Goal: Task Accomplishment & Management: Use online tool/utility

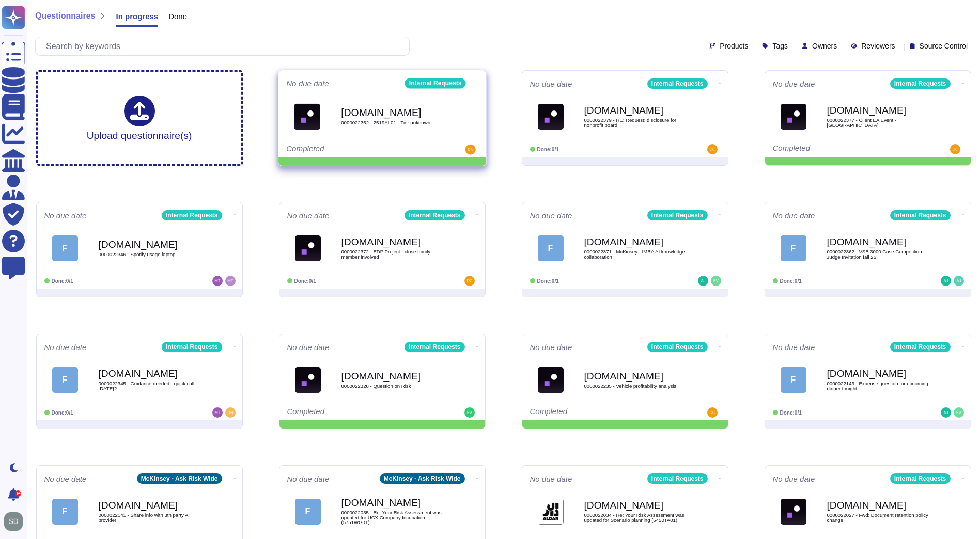
click at [477, 82] on icon at bounding box center [478, 83] width 2 height 3
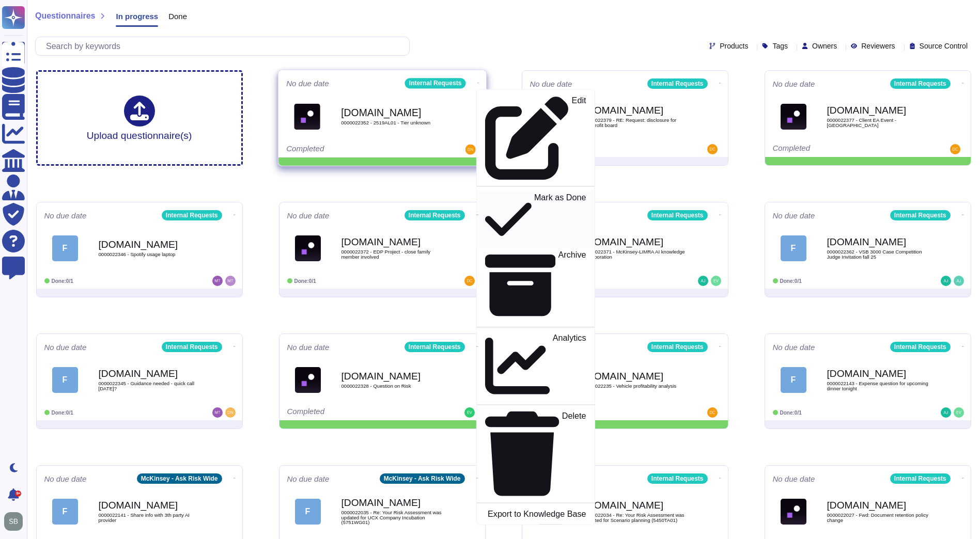
click at [534, 193] on p "Mark as Done" at bounding box center [560, 219] width 52 height 53
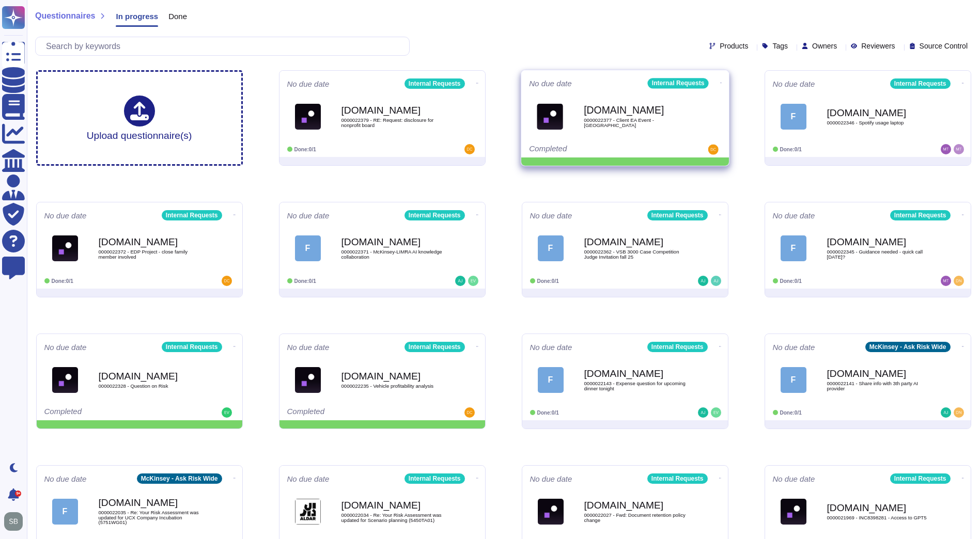
click at [720, 82] on icon at bounding box center [721, 83] width 2 height 3
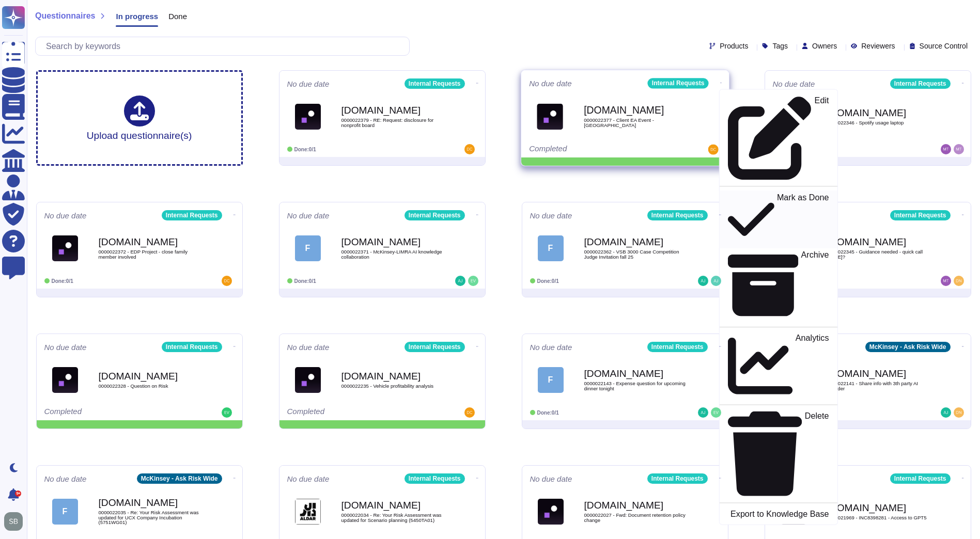
click at [777, 193] on p "Mark as Done" at bounding box center [803, 219] width 52 height 53
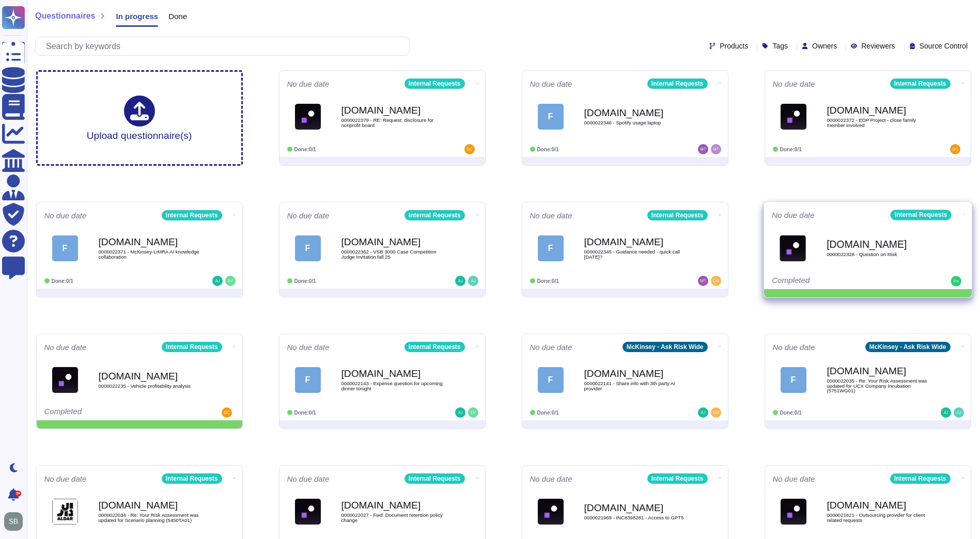
click at [962, 209] on span at bounding box center [964, 213] width 4 height 11
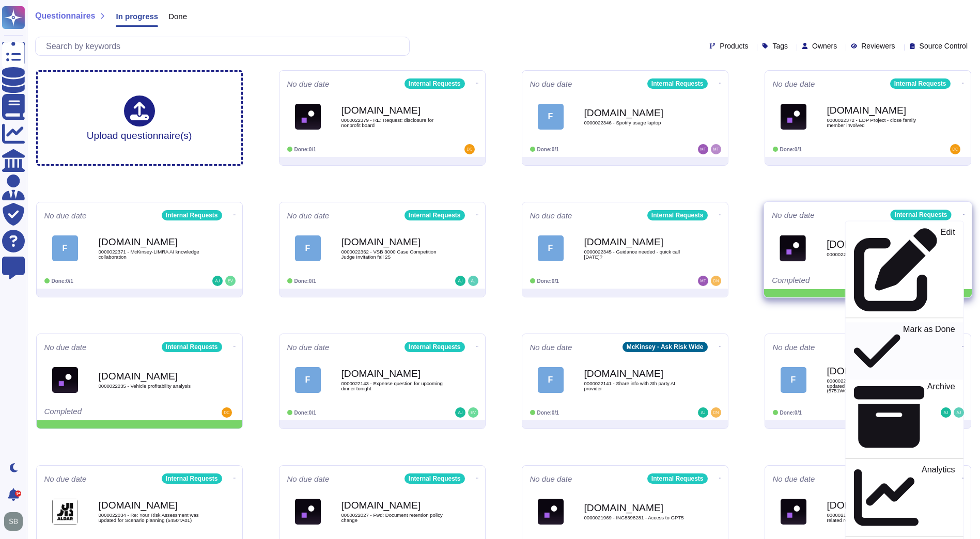
click at [903, 325] on p "Mark as Done" at bounding box center [929, 351] width 52 height 53
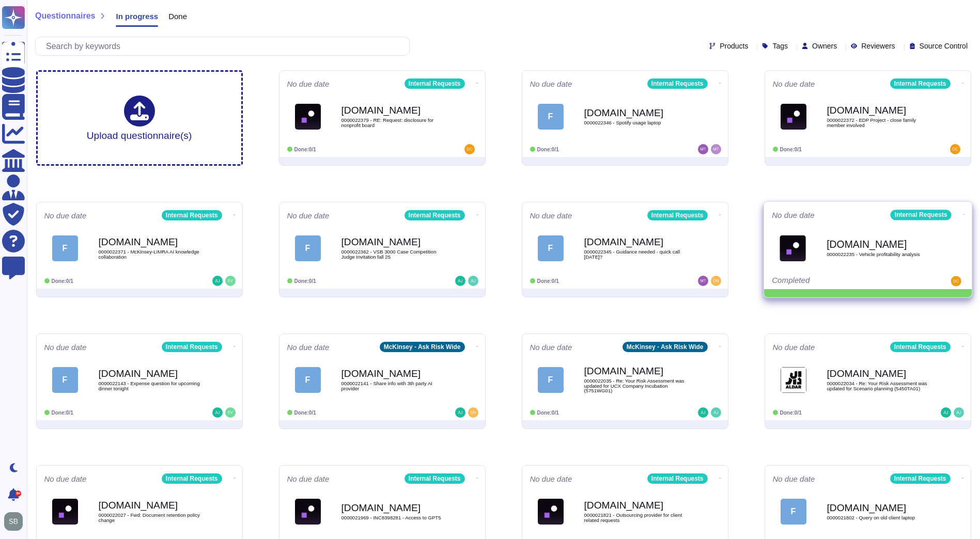
click at [962, 209] on span at bounding box center [964, 213] width 4 height 11
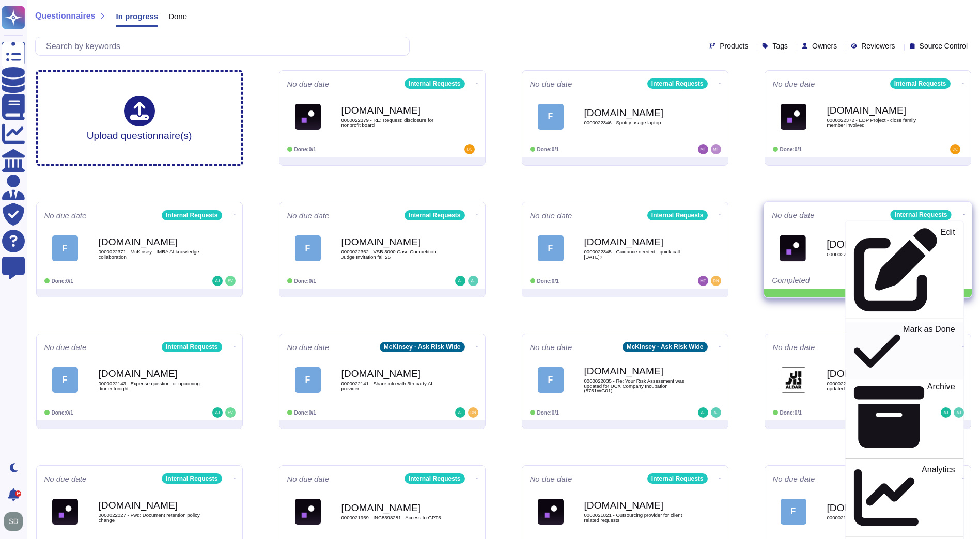
click at [903, 325] on p "Mark as Done" at bounding box center [929, 351] width 52 height 53
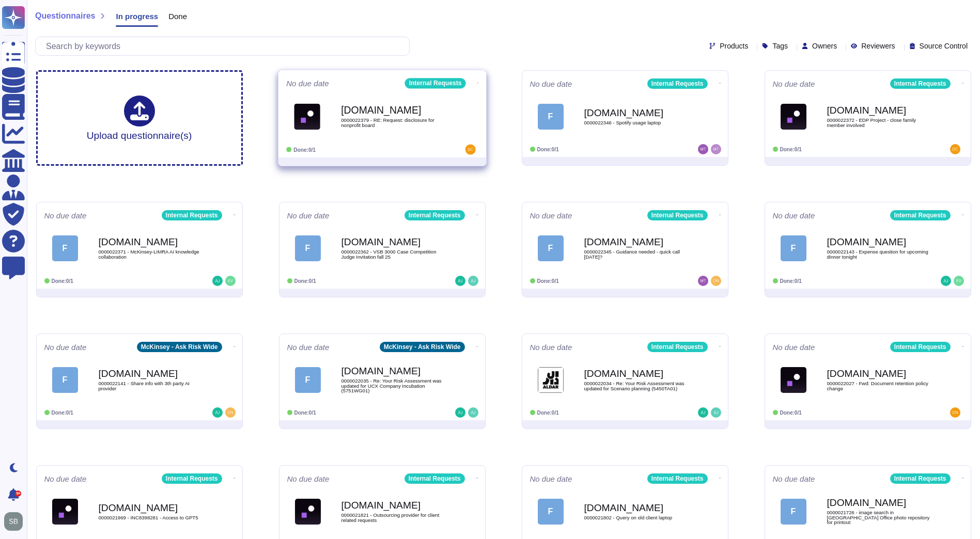
click at [393, 120] on span "0000022379 - RE: Request: disclosure for nonprofit board" at bounding box center [393, 123] width 104 height 10
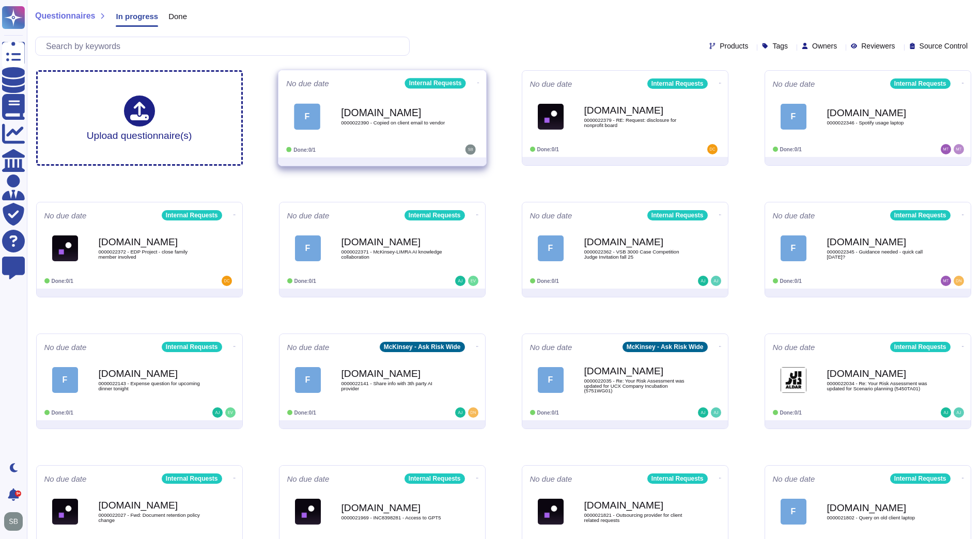
click at [375, 140] on div "F [DOMAIN_NAME] 0000022390 - Copied on client email to vendor" at bounding box center [382, 116] width 192 height 52
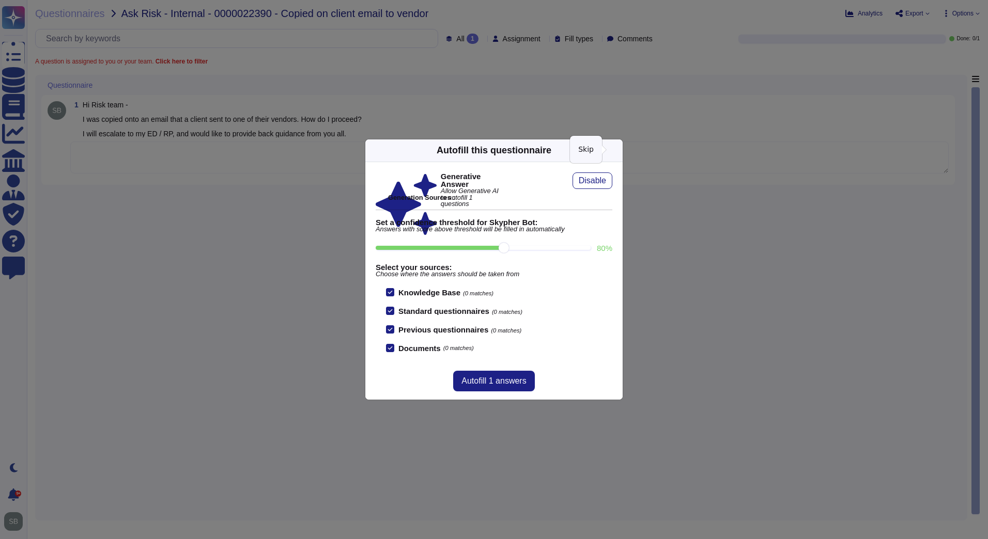
click at [616, 150] on icon at bounding box center [616, 150] width 0 height 0
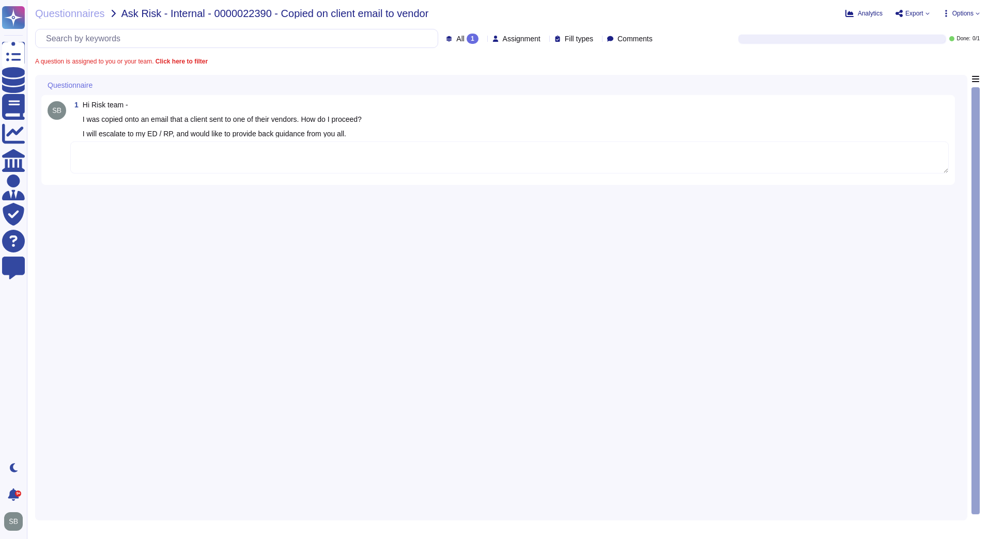
click at [148, 164] on textarea at bounding box center [509, 158] width 878 height 32
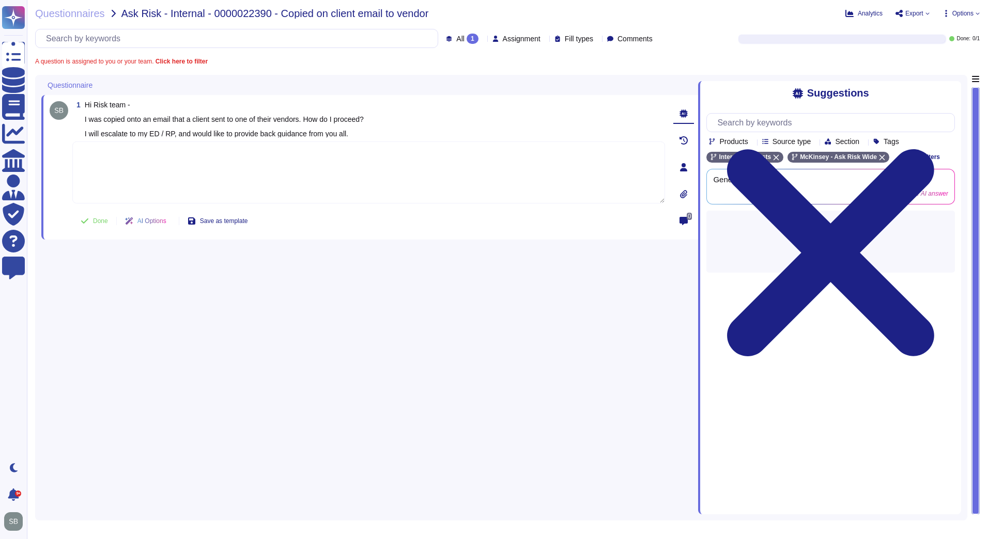
paste textarea "There are two ways as to how this incident could be perceived: 1. If this was a…"
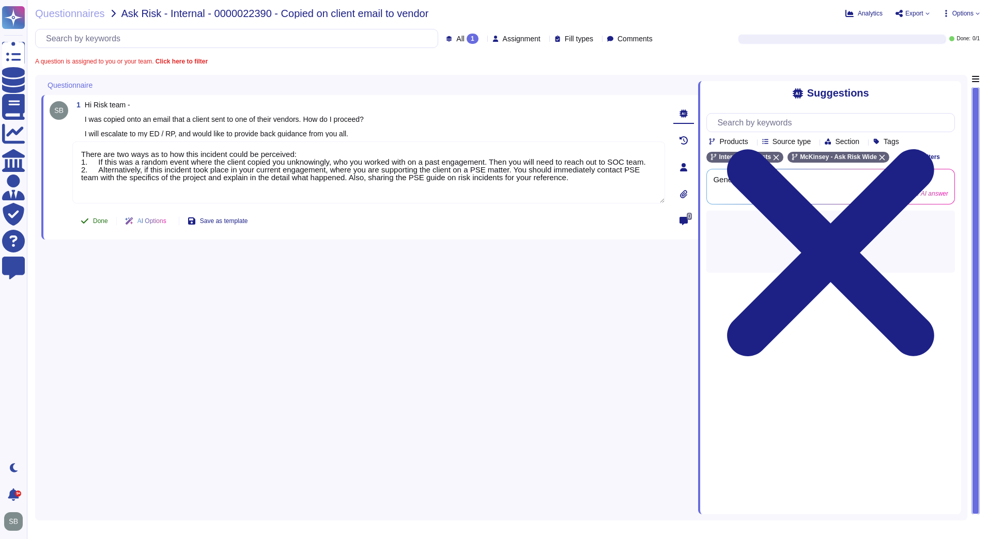
type textarea "There are two ways as to how this incident could be perceived: 1. If this was a…"
click at [97, 219] on span "Done" at bounding box center [100, 221] width 15 height 6
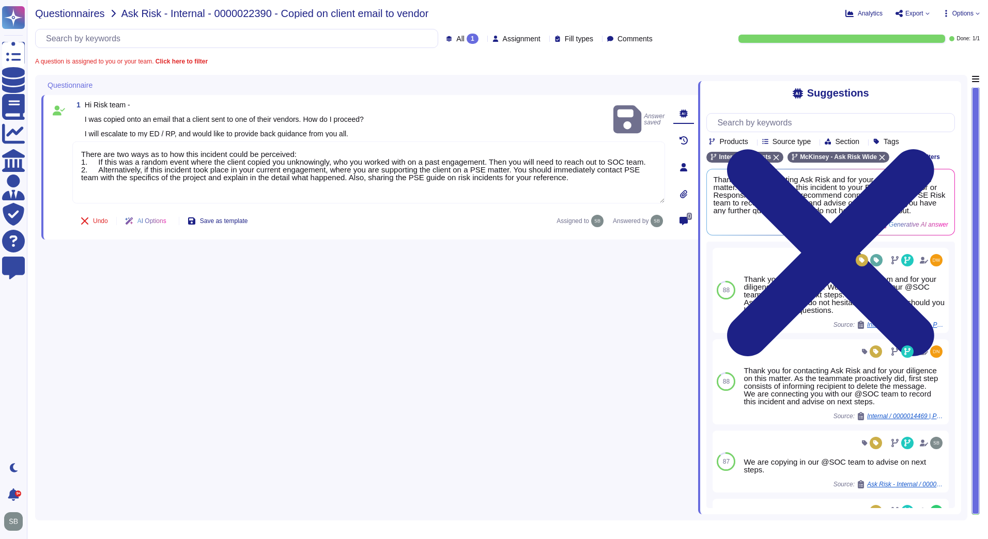
click at [81, 18] on span "Questionnaires" at bounding box center [70, 13] width 70 height 10
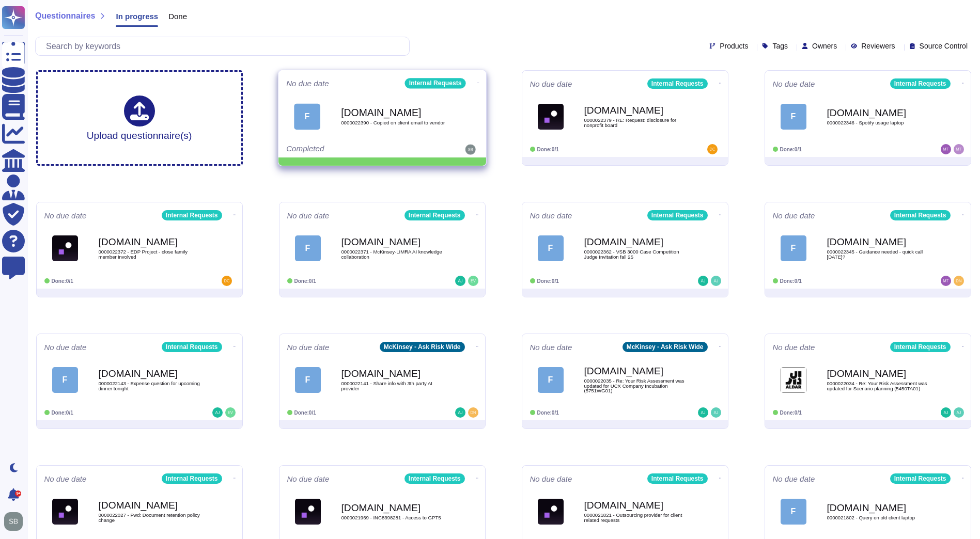
drag, startPoint x: 473, startPoint y: 80, endPoint x: 468, endPoint y: 82, distance: 5.9
click at [477, 82] on icon at bounding box center [478, 83] width 2 height 3
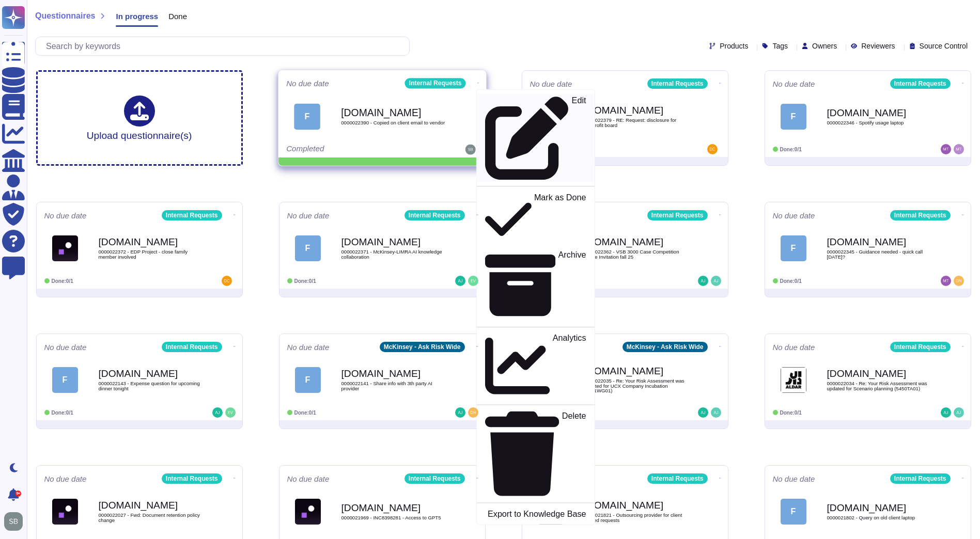
click at [571, 101] on p "Edit" at bounding box center [578, 139] width 14 height 84
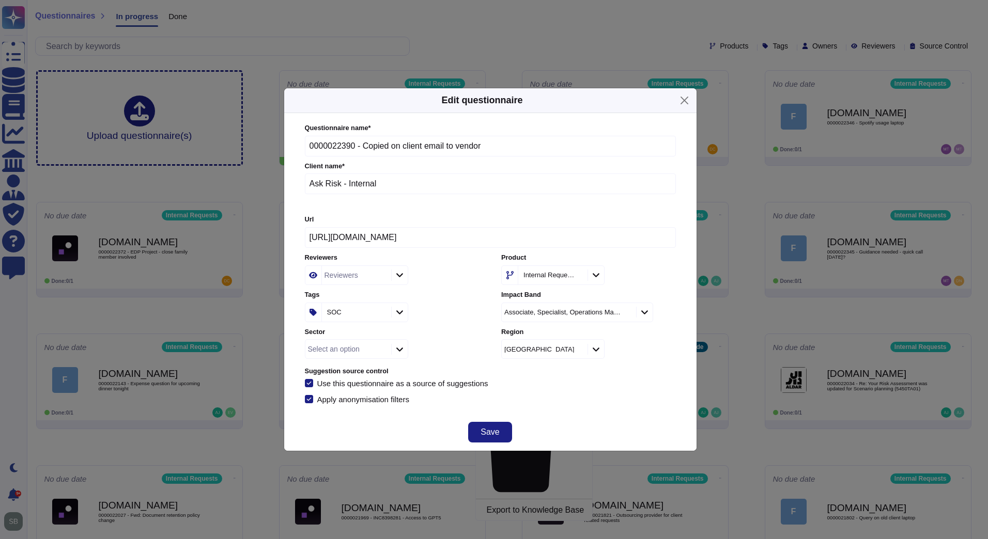
click at [356, 314] on div "SOC" at bounding box center [351, 312] width 54 height 7
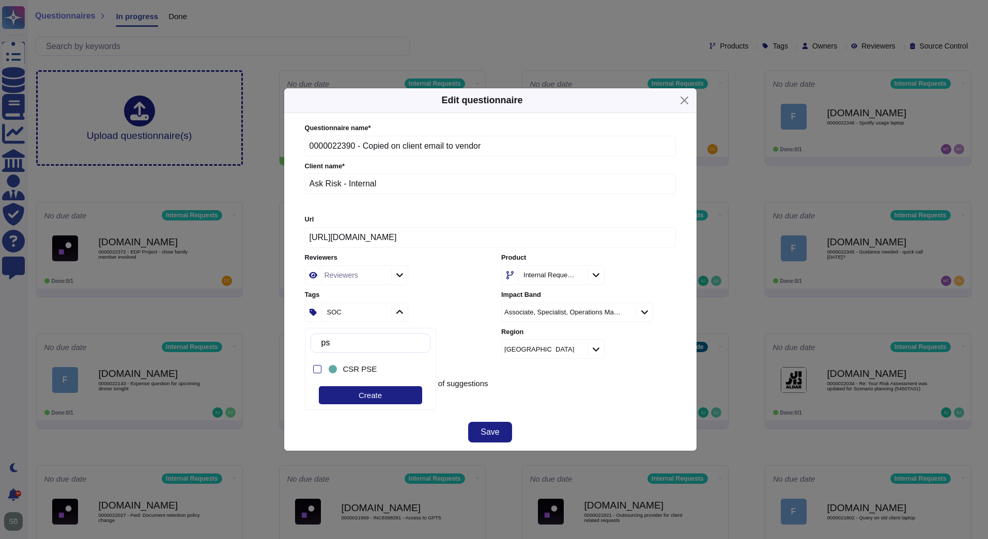
type input "pse"
click at [349, 366] on span "CSR PSE" at bounding box center [360, 369] width 34 height 9
click at [645, 435] on div "Save" at bounding box center [490, 432] width 412 height 37
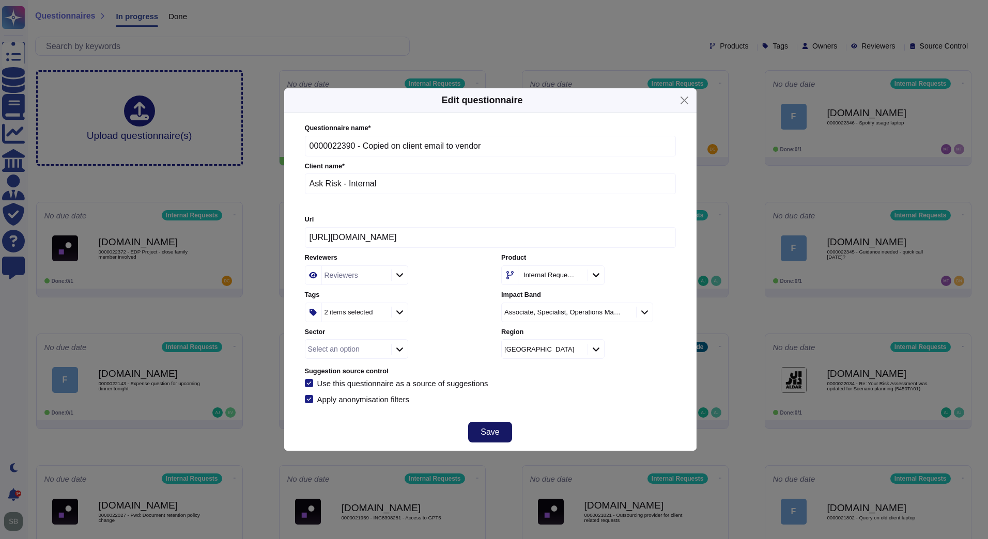
click at [486, 434] on span "Save" at bounding box center [490, 432] width 19 height 8
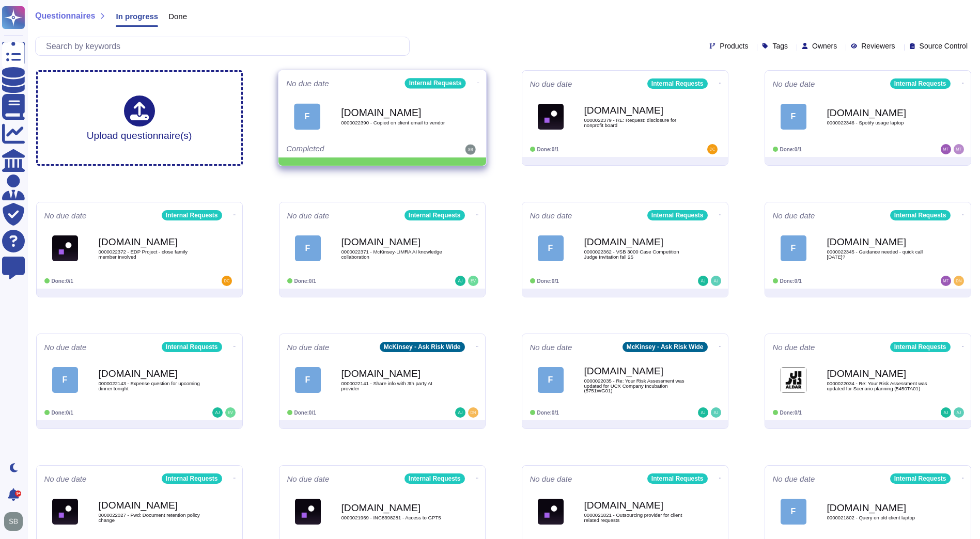
click at [477, 82] on icon at bounding box center [478, 83] width 2 height 3
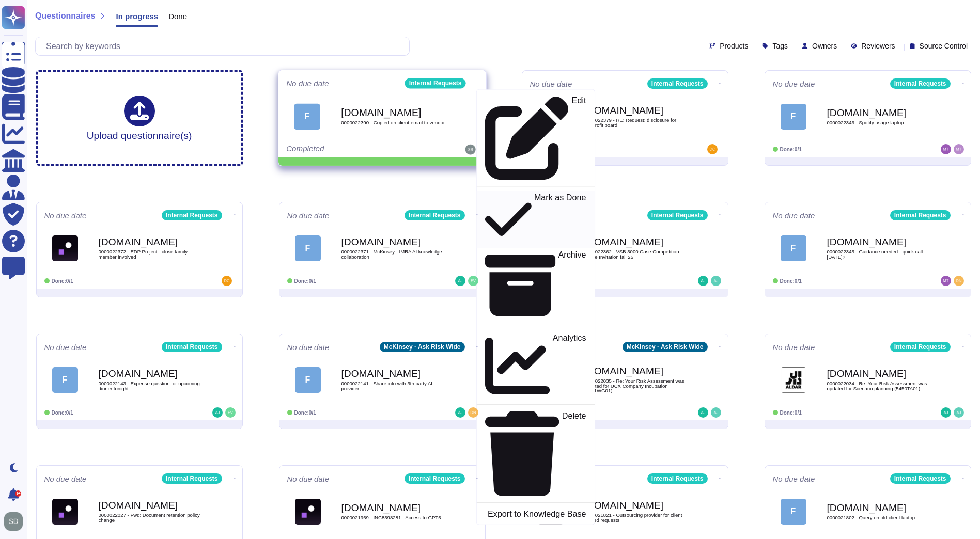
click at [534, 193] on p "Mark as Done" at bounding box center [560, 219] width 52 height 53
